Goal: Information Seeking & Learning: Learn about a topic

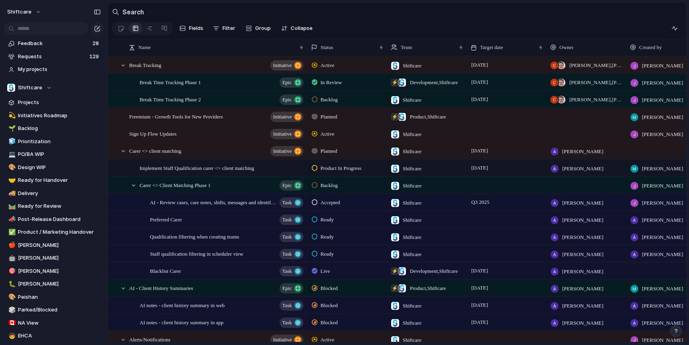
scroll to position [75, 0]
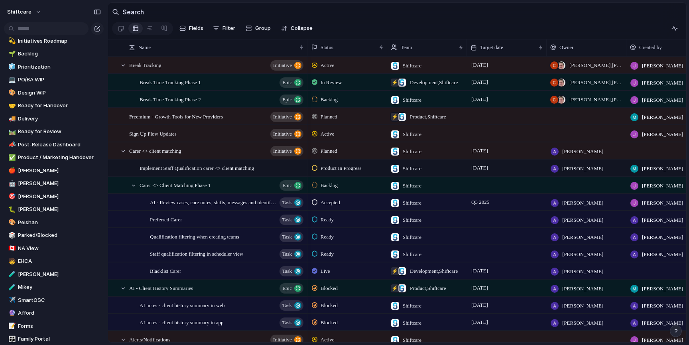
click at [457, 14] on section "Search" at bounding box center [397, 12] width 578 height 18
drag, startPoint x: 250, startPoint y: 16, endPoint x: 224, endPoint y: 48, distance: 41.4
click at [250, 16] on section "Search" at bounding box center [397, 12] width 578 height 18
click at [186, 14] on section "Search" at bounding box center [397, 12] width 578 height 18
click at [342, 19] on section "Search" at bounding box center [397, 12] width 578 height 18
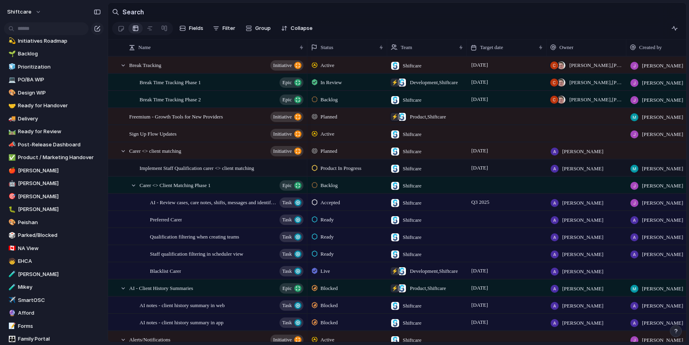
click at [342, 19] on section "Search" at bounding box center [397, 12] width 578 height 18
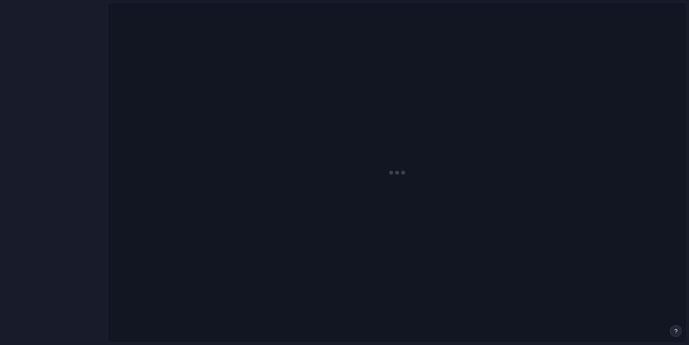
click at [183, 256] on div at bounding box center [397, 172] width 578 height 339
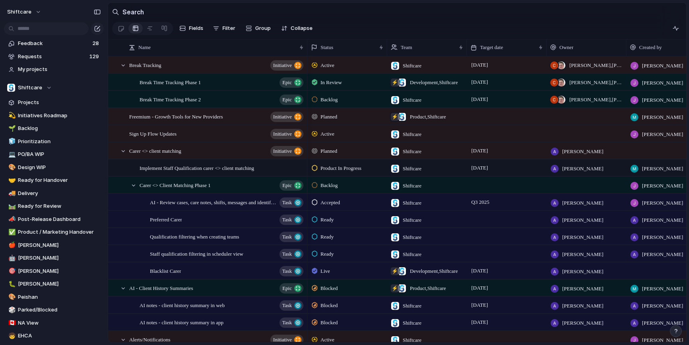
click at [356, 25] on section "Fields Filter Group Zoom Collapse" at bounding box center [397, 29] width 578 height 19
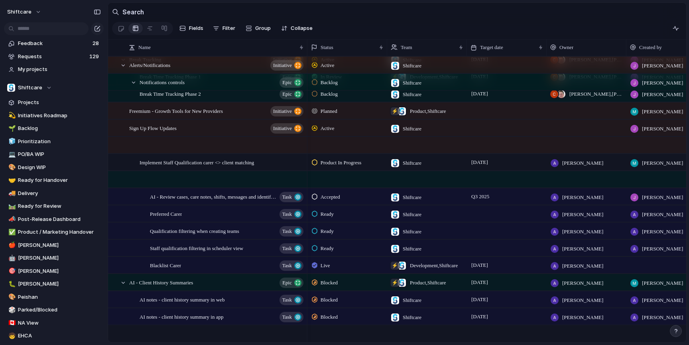
scroll to position [544, 0]
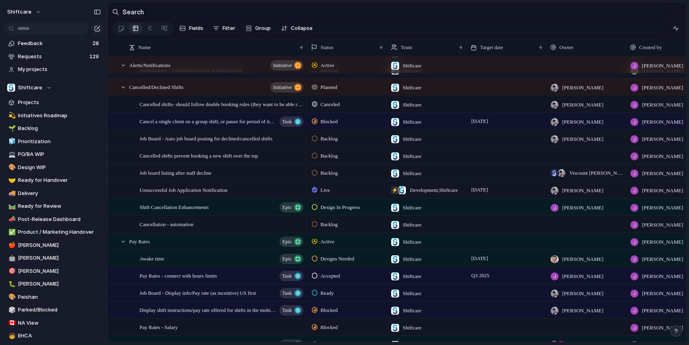
click at [236, 13] on section "Search" at bounding box center [397, 12] width 578 height 18
drag, startPoint x: 183, startPoint y: 8, endPoint x: 51, endPoint y: 31, distance: 133.7
click at [183, 8] on section "Search" at bounding box center [397, 12] width 578 height 18
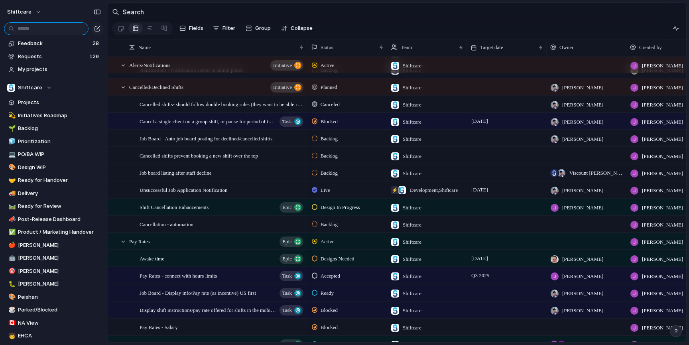
click at [47, 31] on input "text" at bounding box center [46, 28] width 85 height 13
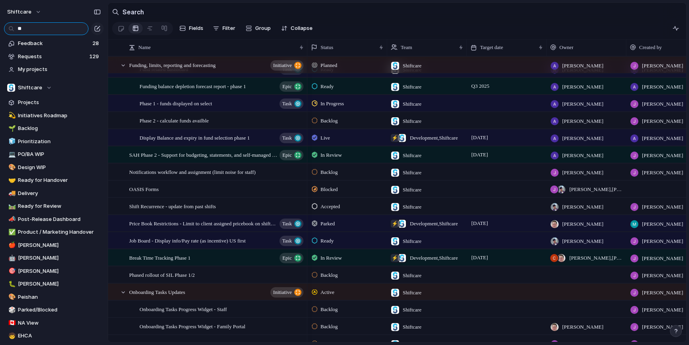
type input "*"
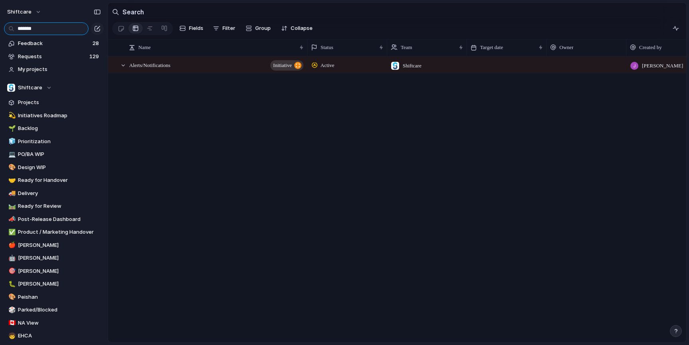
scroll to position [0, 0]
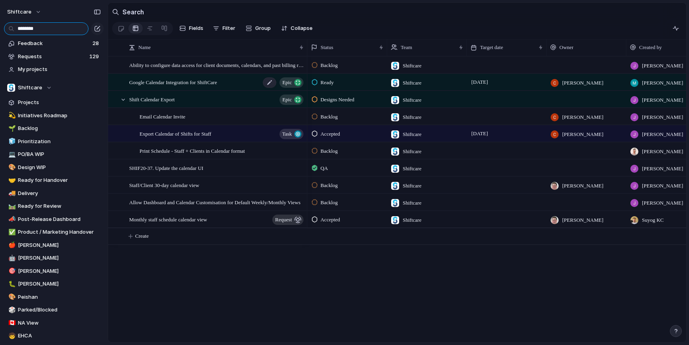
type input "********"
click at [198, 81] on span "Google Calendar Integration for ShiftCare" at bounding box center [173, 81] width 88 height 9
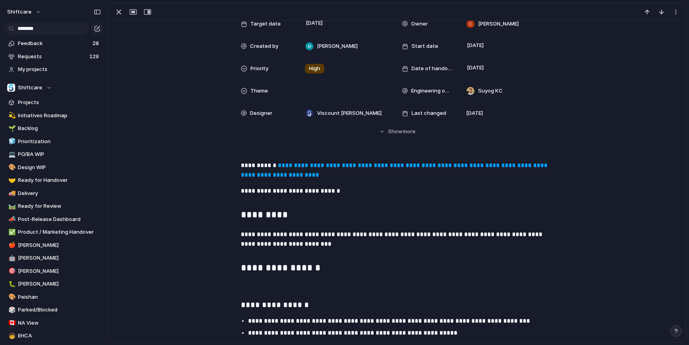
scroll to position [77, 0]
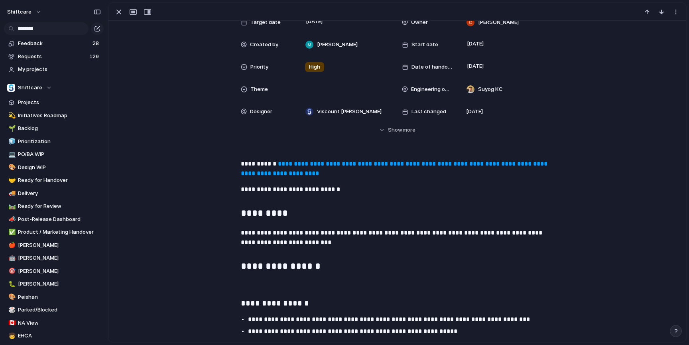
click at [386, 164] on link "**********" at bounding box center [395, 169] width 308 height 16
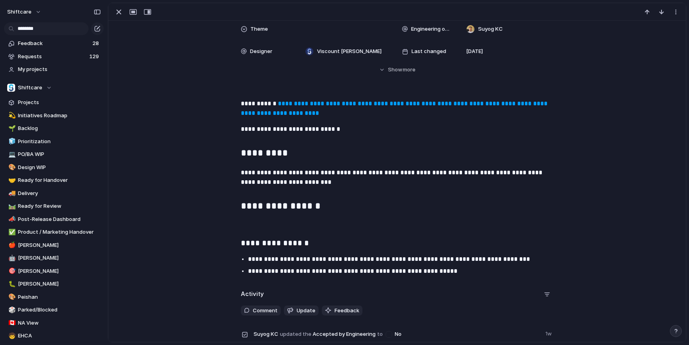
scroll to position [289, 0]
